Goal: Find contact information: Find contact information

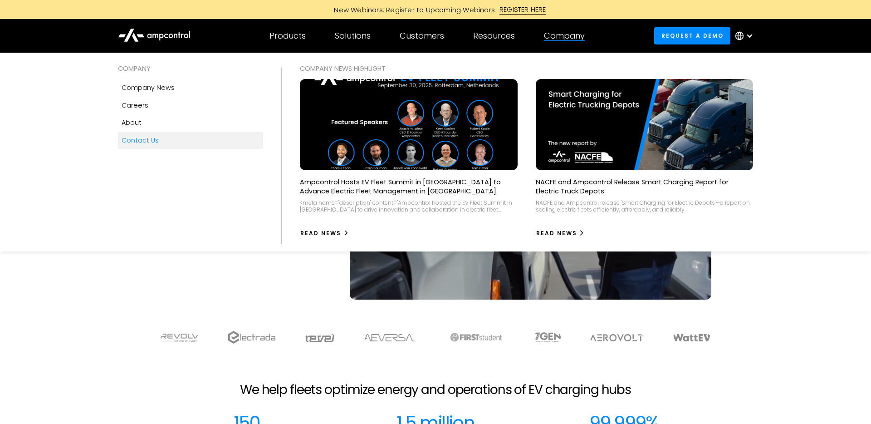
click at [151, 137] on div "Contact Us" at bounding box center [140, 140] width 37 height 10
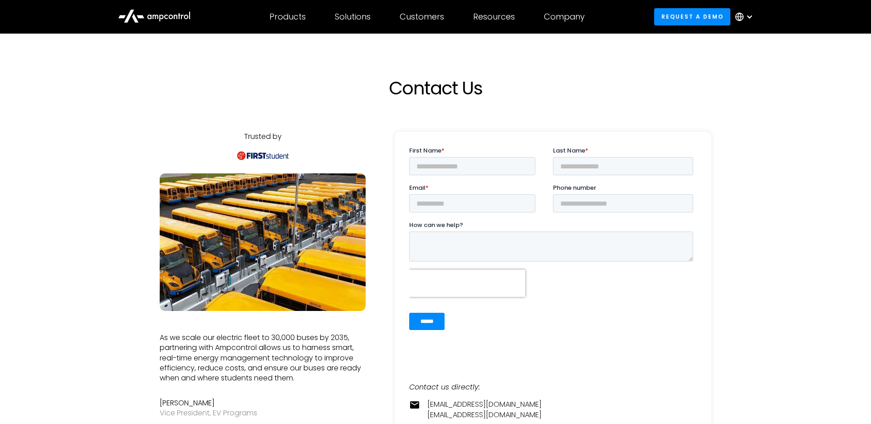
click at [746, 15] on div at bounding box center [749, 16] width 7 height 7
click at [739, 60] on link "German" at bounding box center [740, 59] width 29 height 10
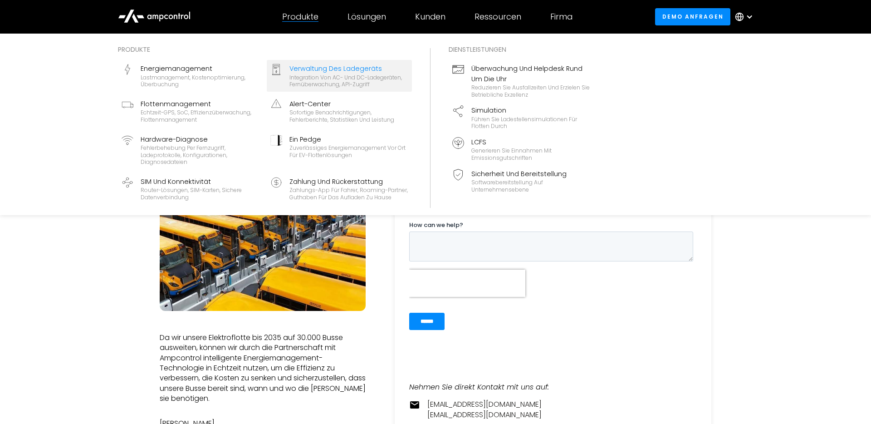
click at [294, 78] on div "Integration von AC- und DC-Ladegeräten, Fernüberwachung, API-Zugriff" at bounding box center [348, 81] width 119 height 14
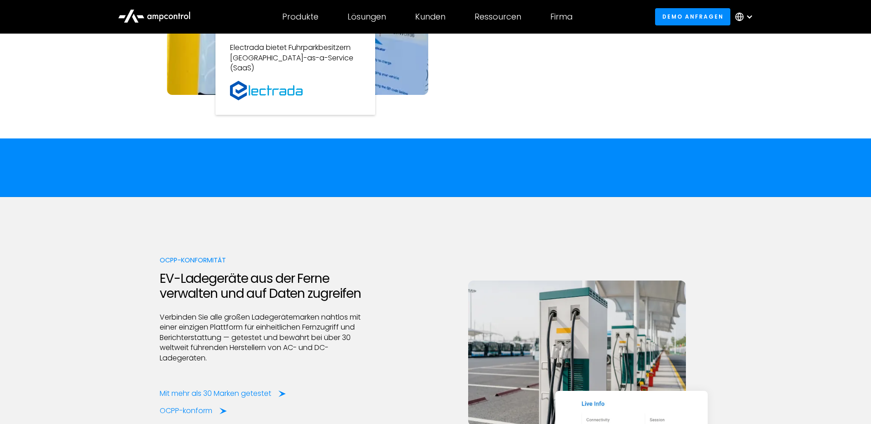
scroll to position [1057, 0]
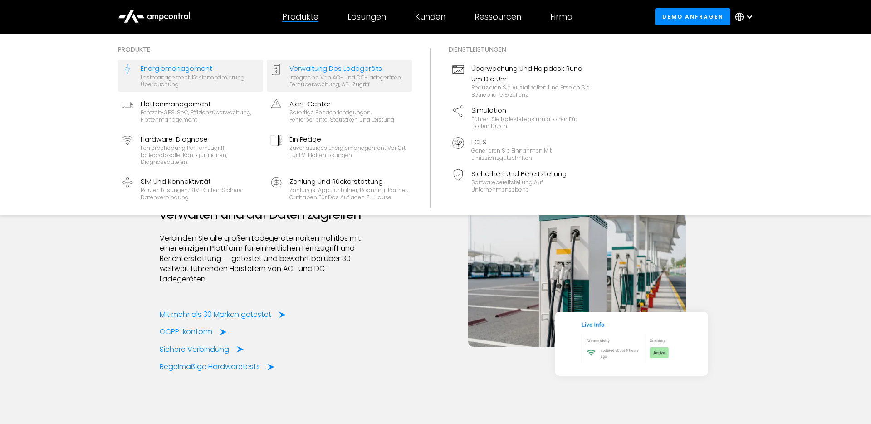
click at [218, 79] on div "Lastmanagement, Kostenoptimierung, Überbuchung" at bounding box center [200, 81] width 119 height 14
